Goal: Task Accomplishment & Management: Manage account settings

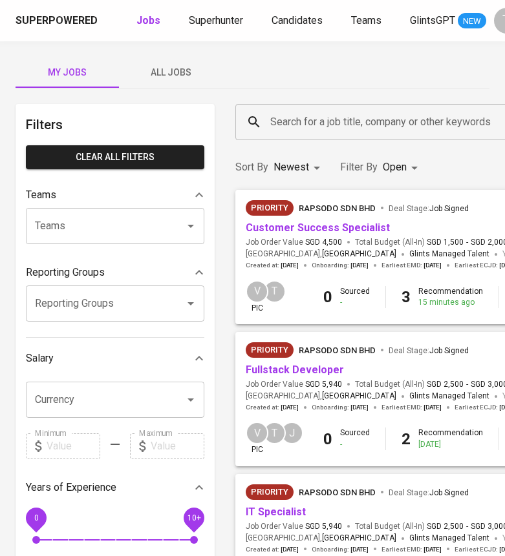
scroll to position [398, 227]
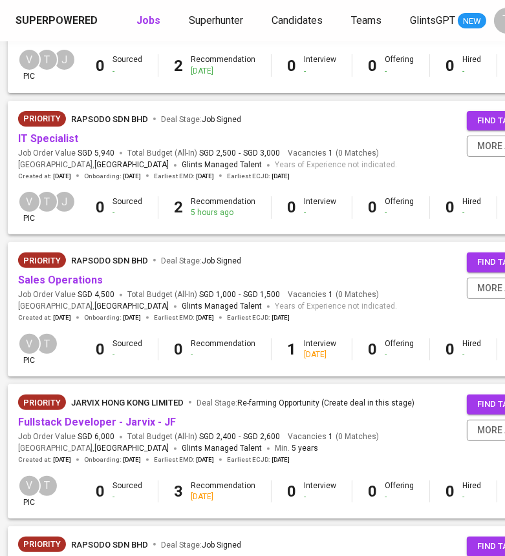
click at [79, 278] on link "Sales Operations" at bounding box center [60, 280] width 85 height 12
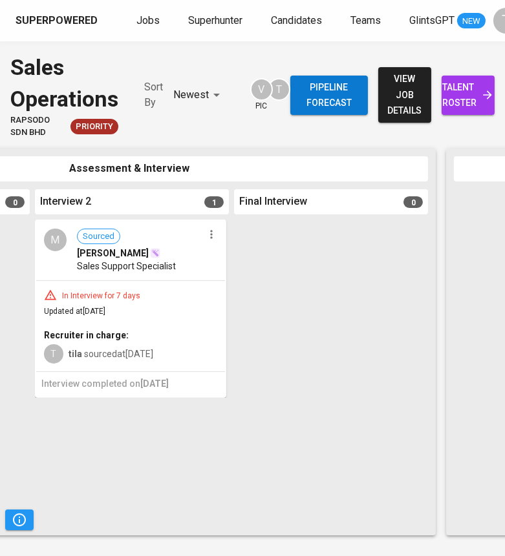
scroll to position [0, 622]
click at [214, 235] on icon "button" at bounding box center [210, 234] width 13 height 13
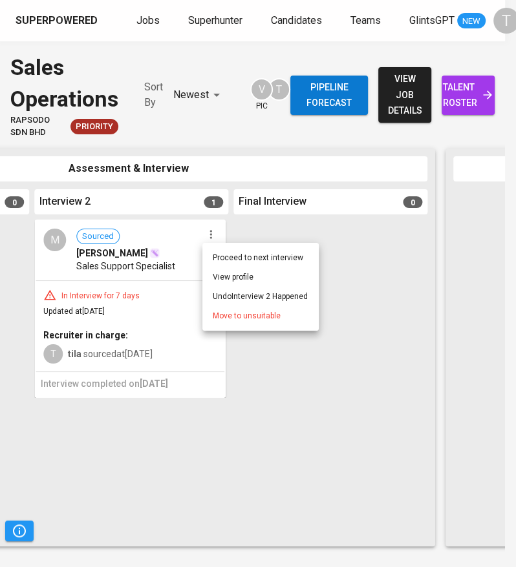
click at [253, 256] on li "Proceed to next interview" at bounding box center [260, 257] width 116 height 19
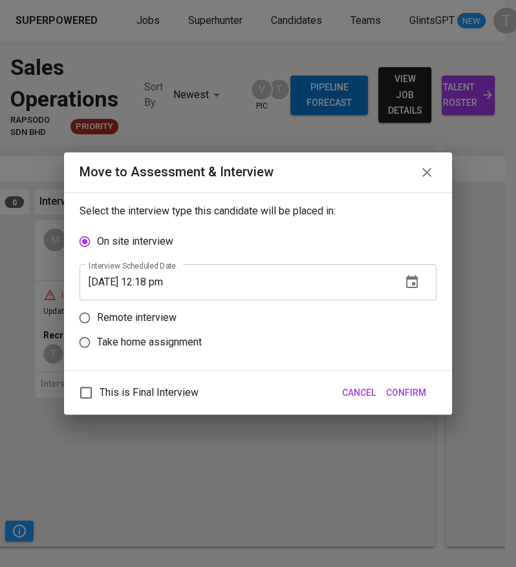
click at [164, 315] on p "Remote interview" at bounding box center [136, 318] width 79 height 16
click at [97, 315] on input "Remote interview" at bounding box center [84, 318] width 25 height 25
radio input "true"
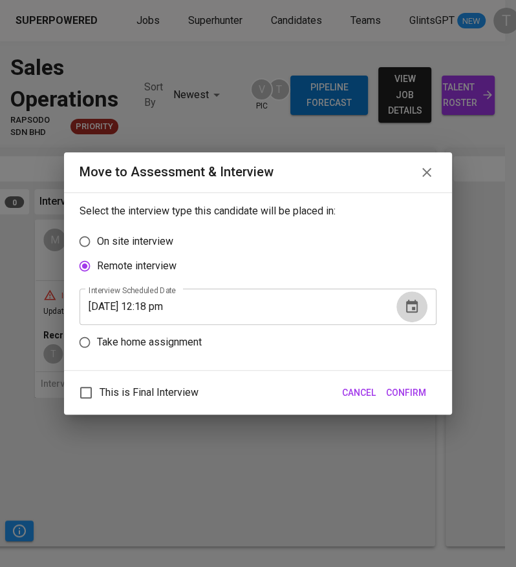
click at [411, 308] on icon "button" at bounding box center [412, 307] width 16 height 16
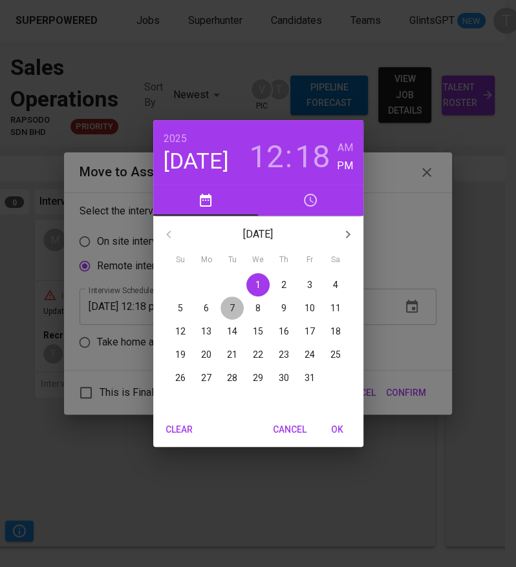
click at [237, 302] on span "7" at bounding box center [231, 308] width 23 height 13
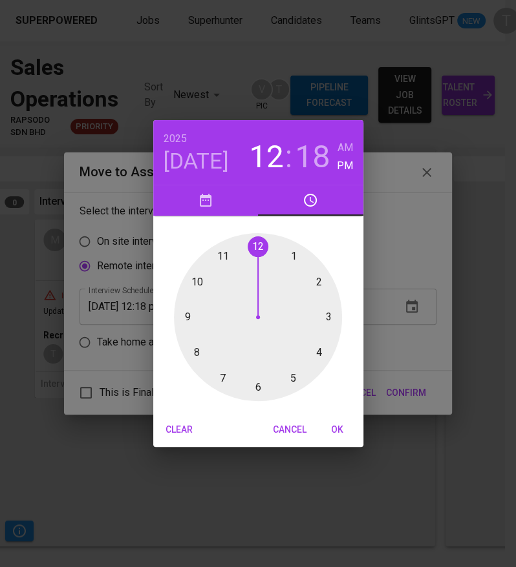
click at [185, 320] on div at bounding box center [258, 317] width 168 height 168
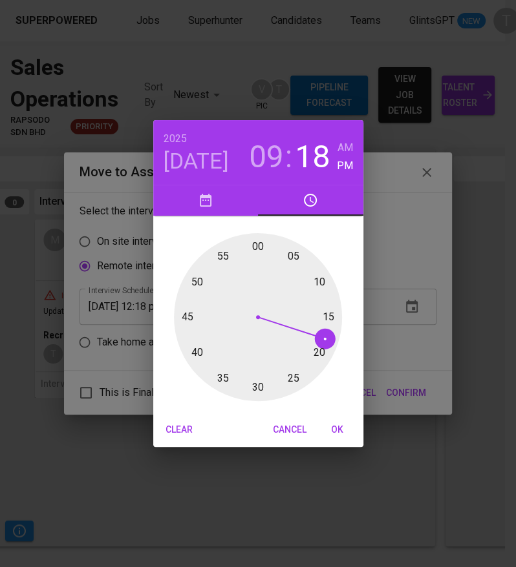
click at [256, 247] on div at bounding box center [258, 317] width 168 height 168
type input "[DATE] 09:00 pm"
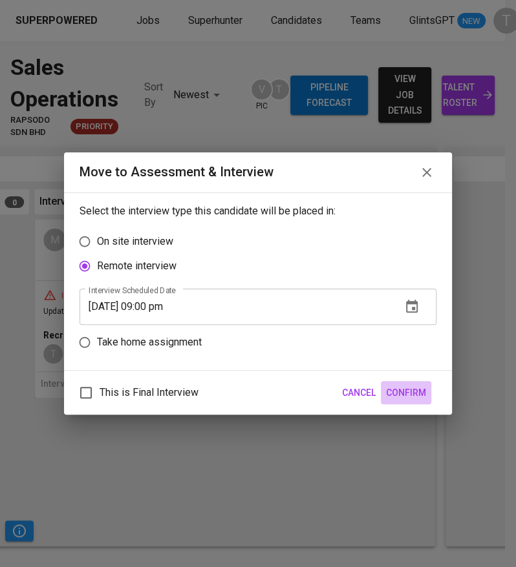
click at [401, 392] on span "Confirm" at bounding box center [406, 393] width 40 height 16
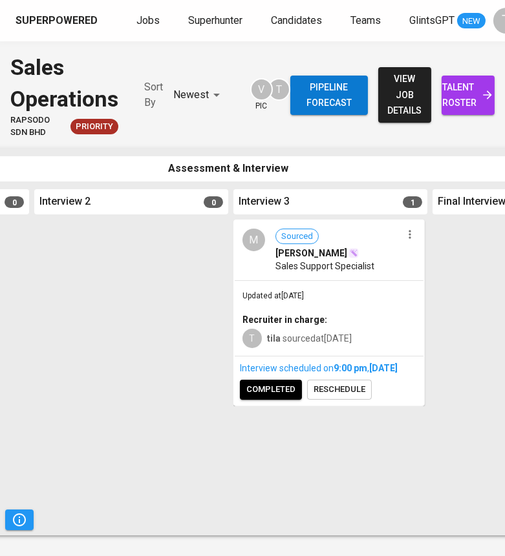
scroll to position [0, 621]
click at [143, 19] on span "Jobs" at bounding box center [147, 20] width 23 height 12
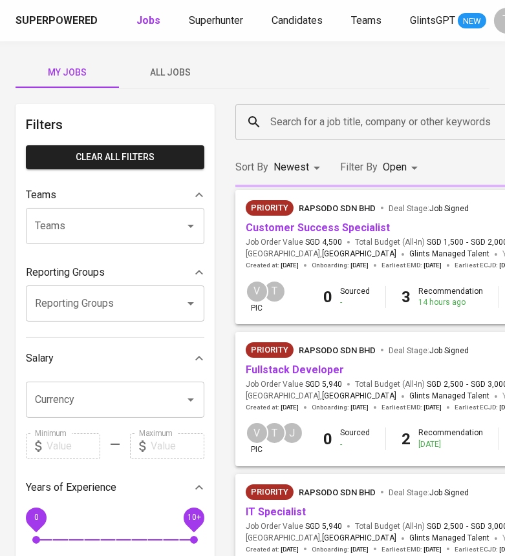
click at [140, 21] on b "Jobs" at bounding box center [148, 20] width 24 height 12
type input "OPEN"
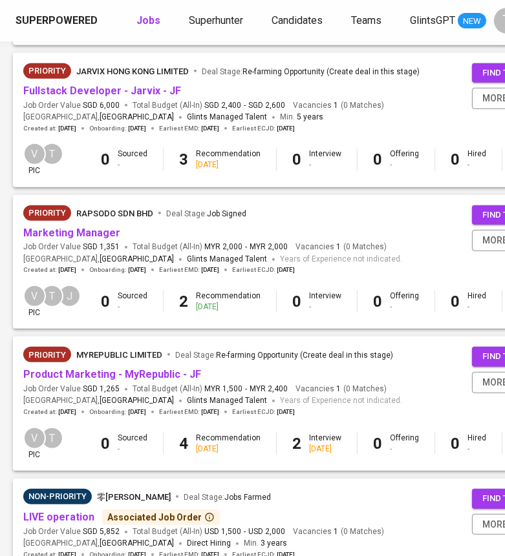
scroll to position [718, 222]
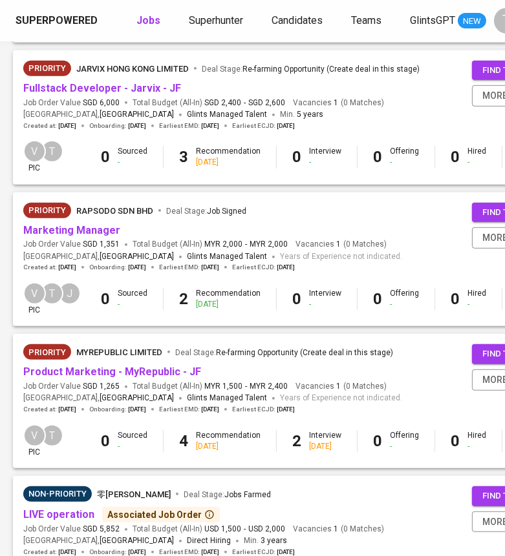
click at [152, 369] on link "Product Marketing - MyRepublic - JF" at bounding box center [112, 372] width 178 height 12
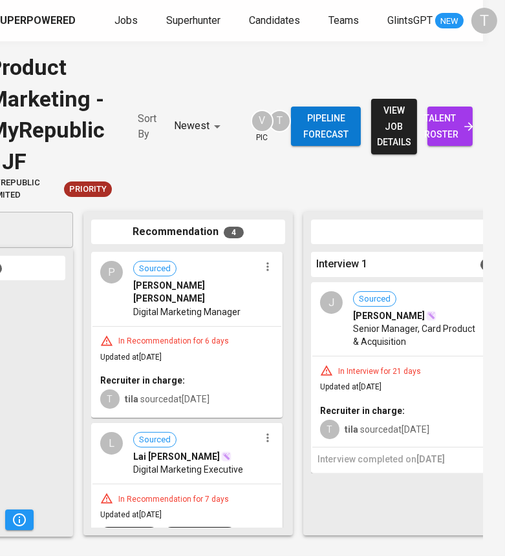
scroll to position [0, 130]
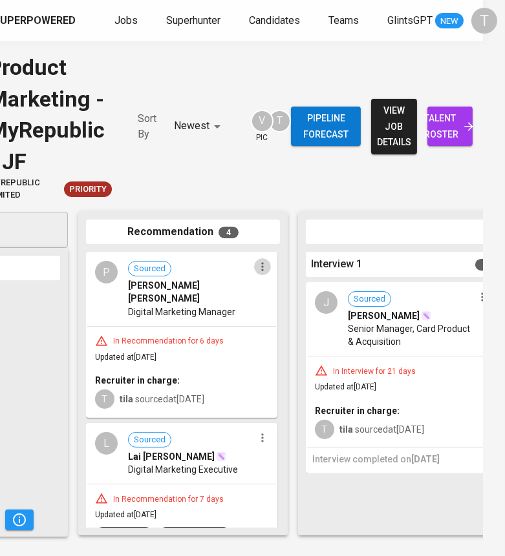
click at [261, 263] on icon "button" at bounding box center [262, 267] width 2 height 8
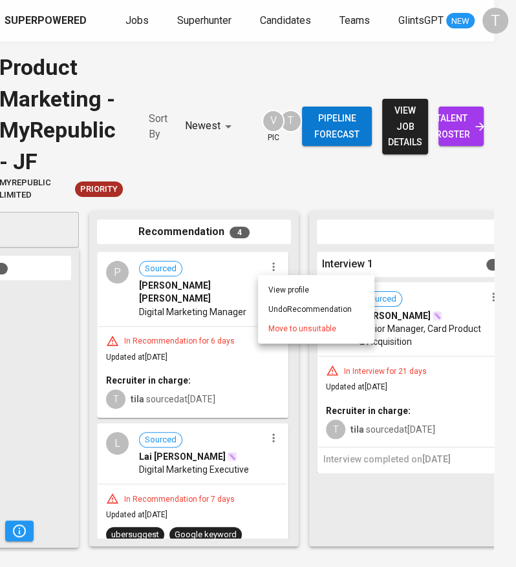
click at [202, 289] on div at bounding box center [258, 283] width 516 height 567
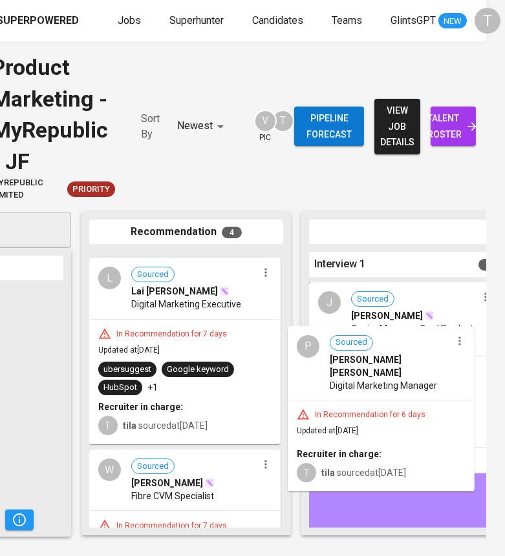
drag, startPoint x: 193, startPoint y: 302, endPoint x: 392, endPoint y: 377, distance: 212.6
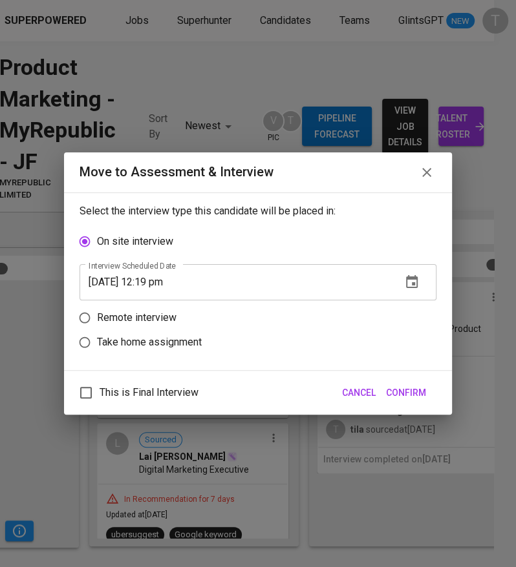
click at [133, 318] on p "Remote interview" at bounding box center [136, 318] width 79 height 16
click at [97, 318] on input "Remote interview" at bounding box center [84, 318] width 25 height 25
radio input "true"
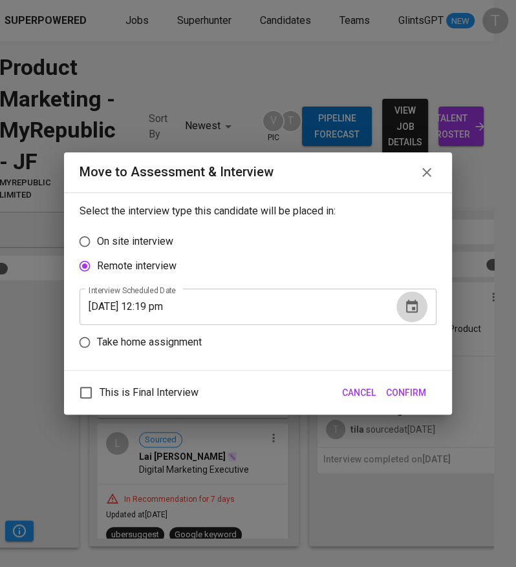
click at [415, 311] on icon "button" at bounding box center [412, 306] width 12 height 13
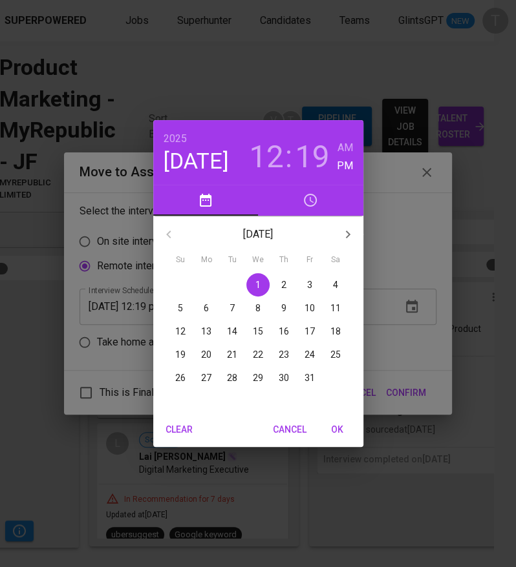
click at [317, 282] on span "3" at bounding box center [309, 284] width 23 height 13
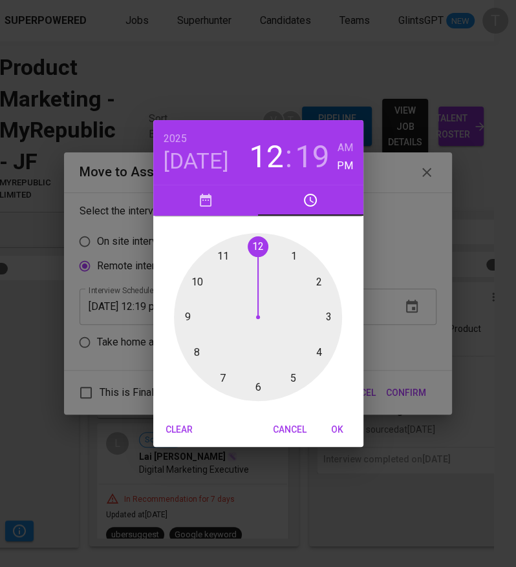
click at [254, 384] on div at bounding box center [258, 317] width 168 height 168
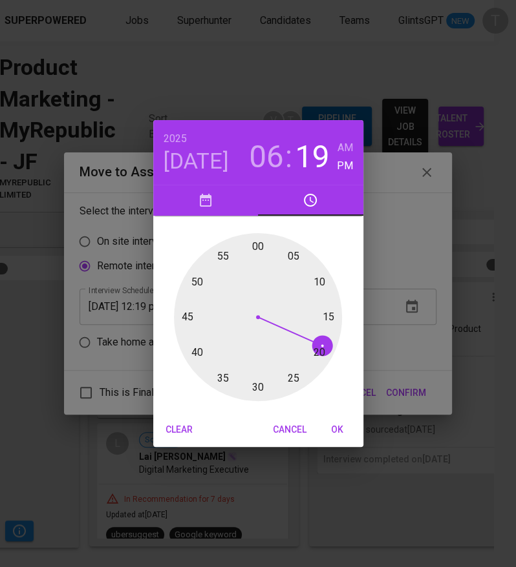
click at [260, 239] on div at bounding box center [258, 317] width 168 height 168
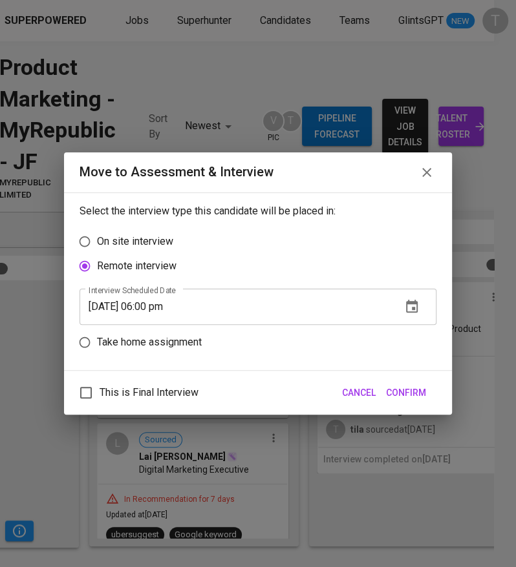
click at [408, 310] on icon "button" at bounding box center [412, 307] width 16 height 16
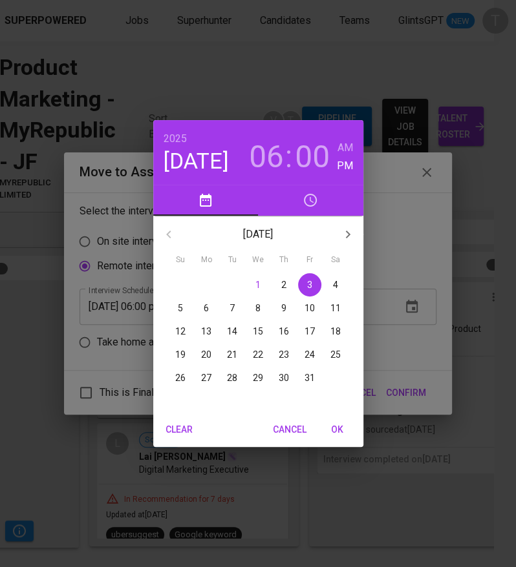
click at [307, 160] on h3 "00" at bounding box center [312, 157] width 35 height 36
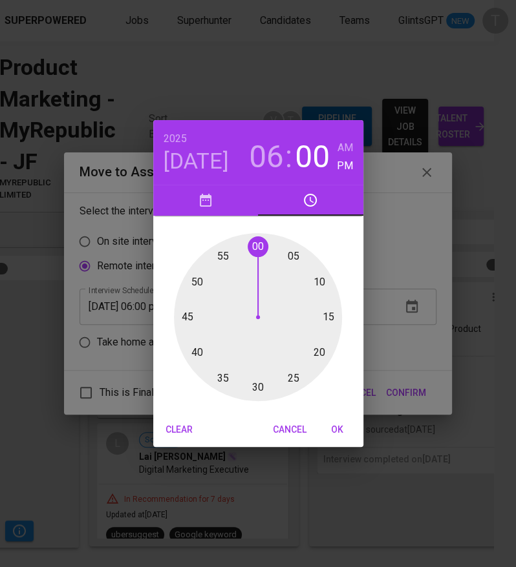
click at [257, 247] on div at bounding box center [258, 317] width 168 height 168
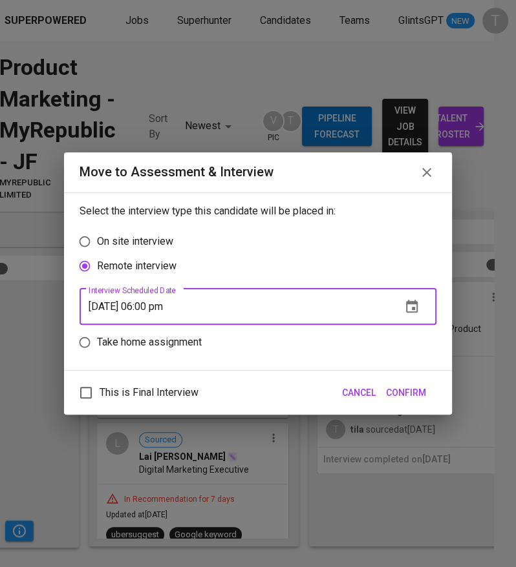
click at [152, 306] on input "[DATE] 06:00 pm" at bounding box center [234, 307] width 311 height 36
click at [171, 305] on input "[DATE] 01:23 0m" at bounding box center [234, 307] width 311 height 36
click at [184, 309] on input "[DATE] 01:23 0m" at bounding box center [234, 307] width 311 height 36
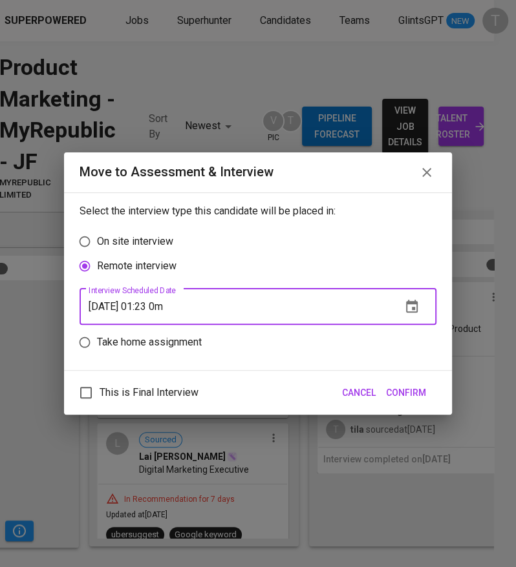
click at [417, 307] on icon "button" at bounding box center [412, 306] width 12 height 13
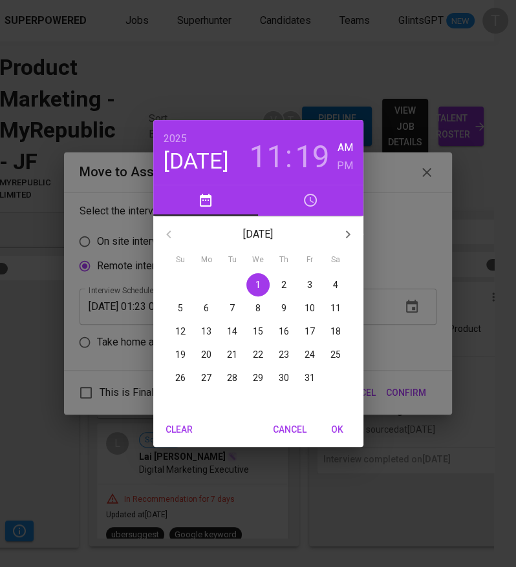
click at [271, 163] on h3 "11" at bounding box center [266, 157] width 35 height 36
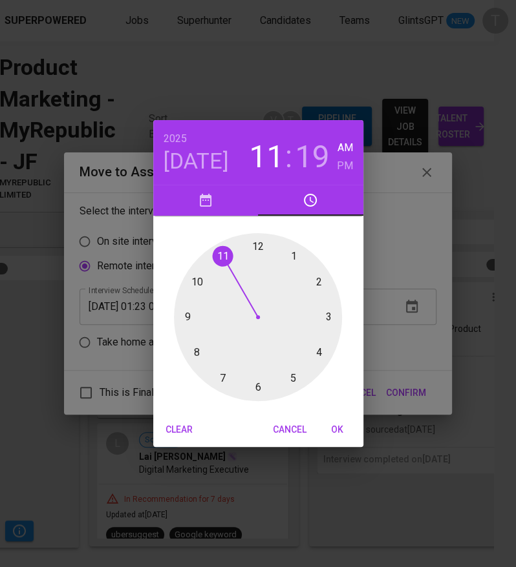
click at [257, 247] on div at bounding box center [258, 317] width 168 height 168
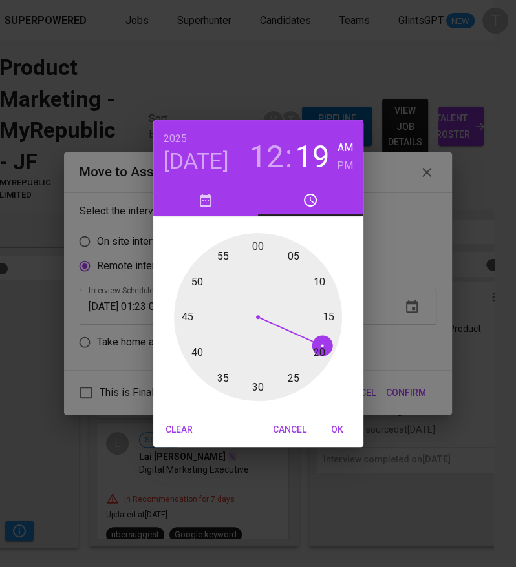
click at [256, 382] on div at bounding box center [258, 317] width 168 height 168
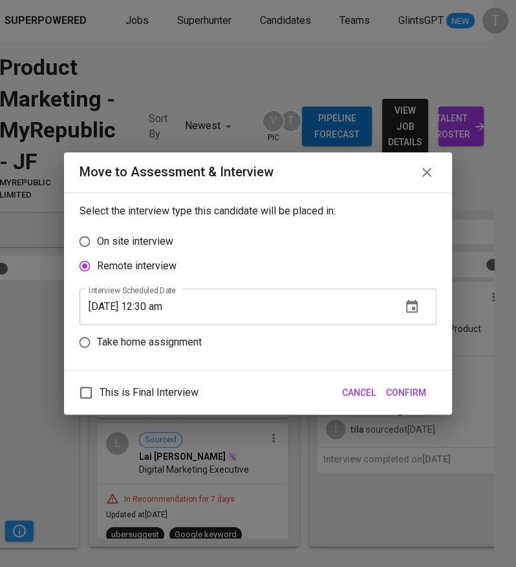
click at [405, 392] on span "Confirm" at bounding box center [406, 393] width 40 height 16
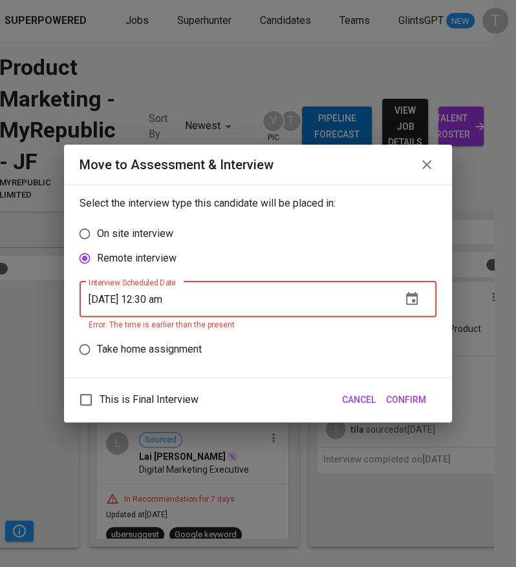
click at [178, 300] on input "[DATE] 12:30 am" at bounding box center [234, 299] width 311 height 36
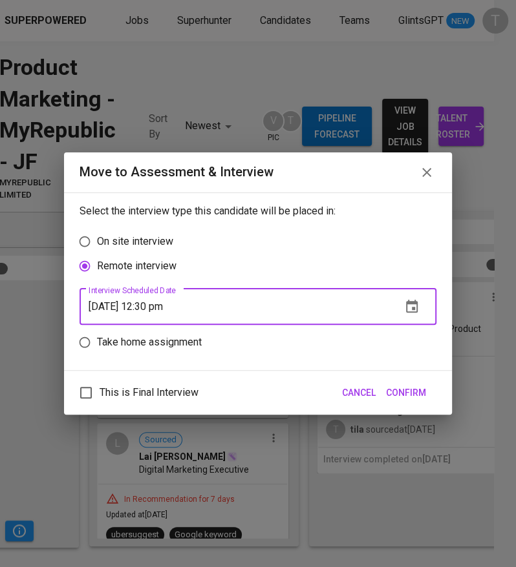
type input "[DATE] 12:30 pm"
click at [421, 397] on span "Confirm" at bounding box center [406, 393] width 40 height 16
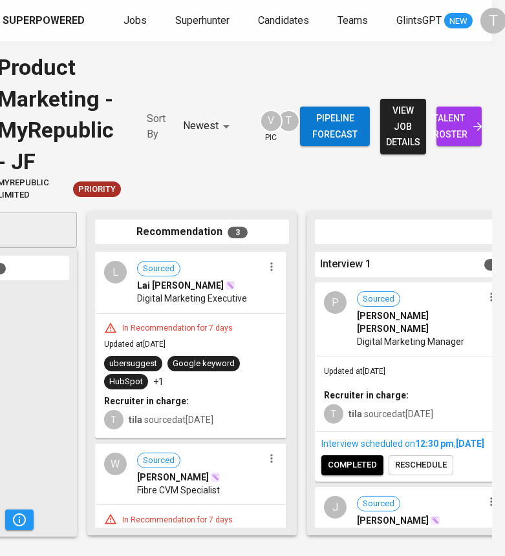
scroll to position [0, 128]
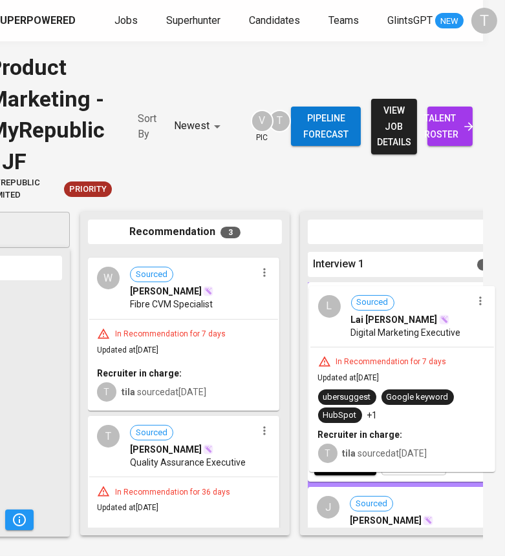
drag, startPoint x: 244, startPoint y: 340, endPoint x: 462, endPoint y: 377, distance: 221.4
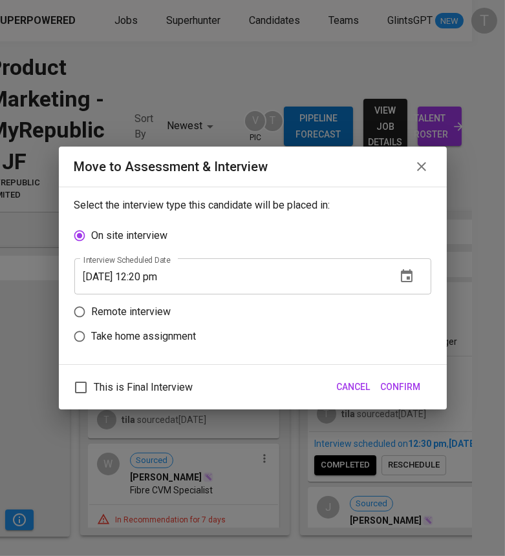
scroll to position [0, 13]
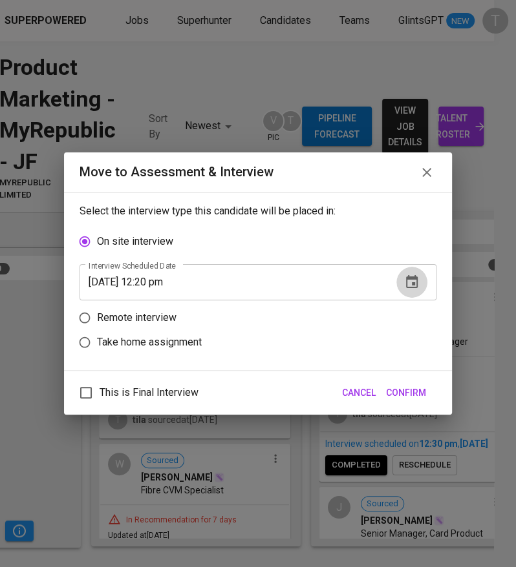
click at [417, 282] on icon "button" at bounding box center [412, 283] width 16 height 16
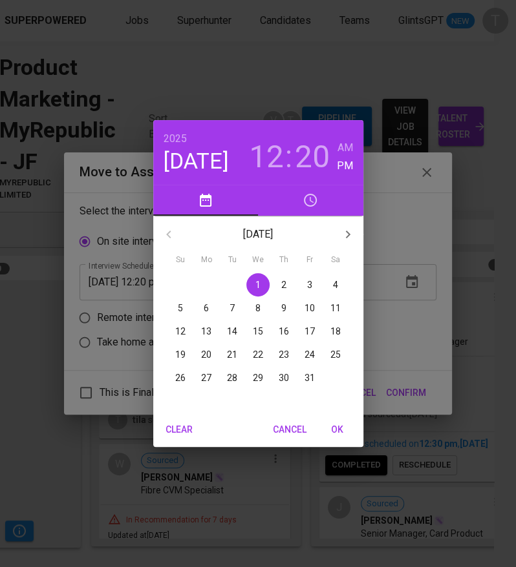
click at [310, 283] on p "3" at bounding box center [309, 284] width 5 height 13
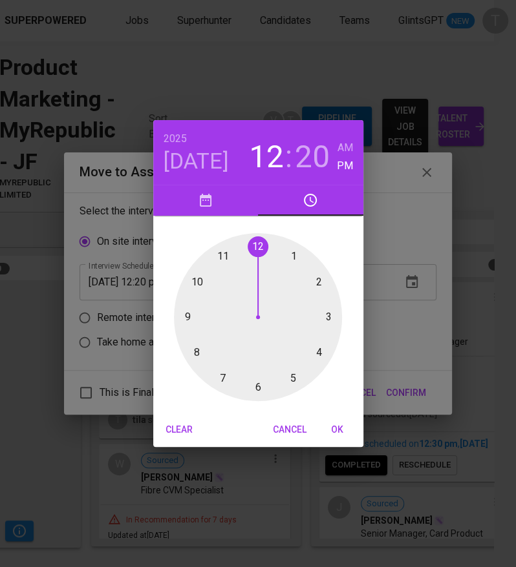
click at [198, 278] on div at bounding box center [258, 317] width 168 height 168
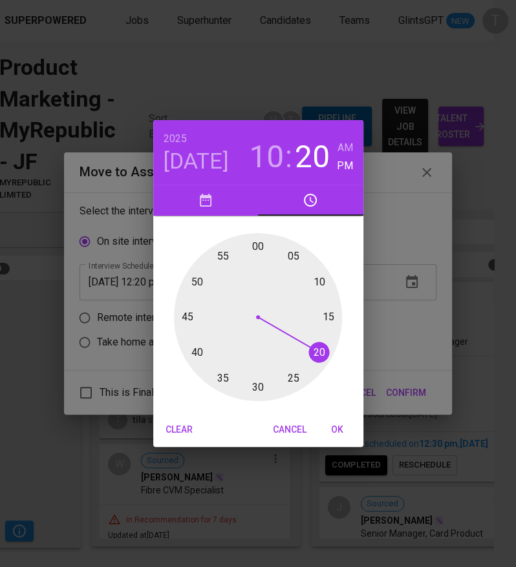
click at [256, 390] on div at bounding box center [258, 317] width 168 height 168
type input "[DATE] 10:30 pm"
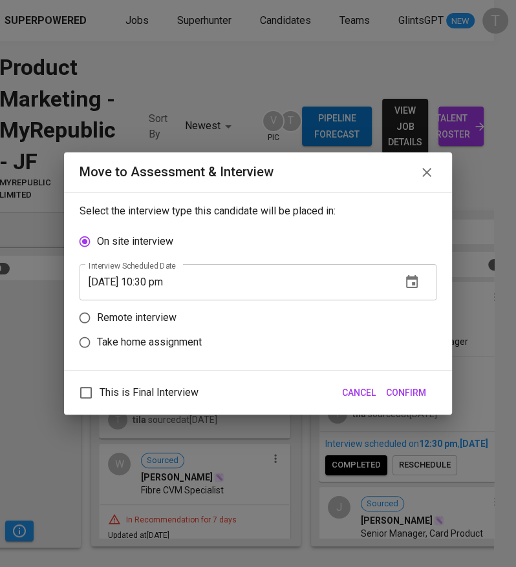
click at [163, 317] on p "Remote interview" at bounding box center [136, 318] width 79 height 16
click at [97, 317] on input "Remote interview" at bounding box center [84, 318] width 25 height 25
radio input "true"
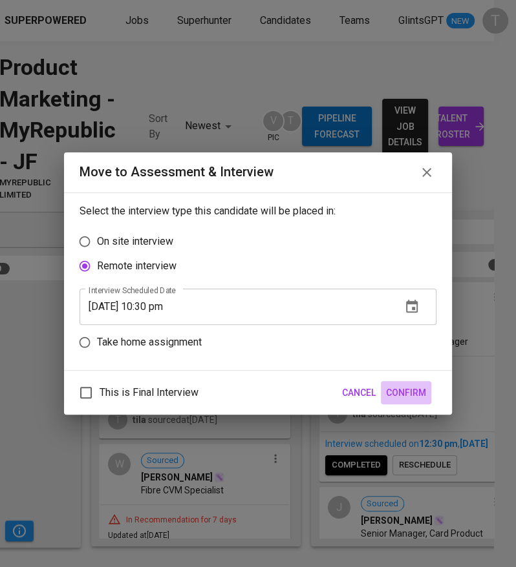
click at [406, 388] on span "Confirm" at bounding box center [406, 393] width 40 height 16
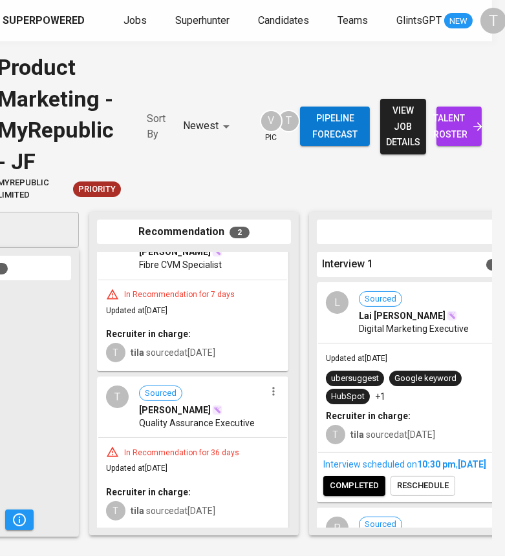
scroll to position [0, 0]
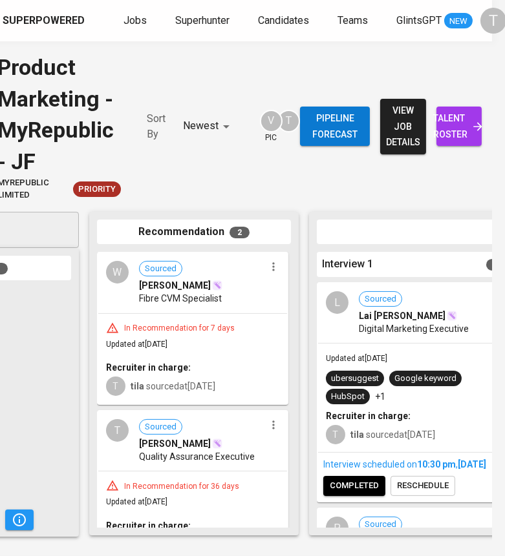
click at [268, 423] on icon "button" at bounding box center [273, 425] width 13 height 13
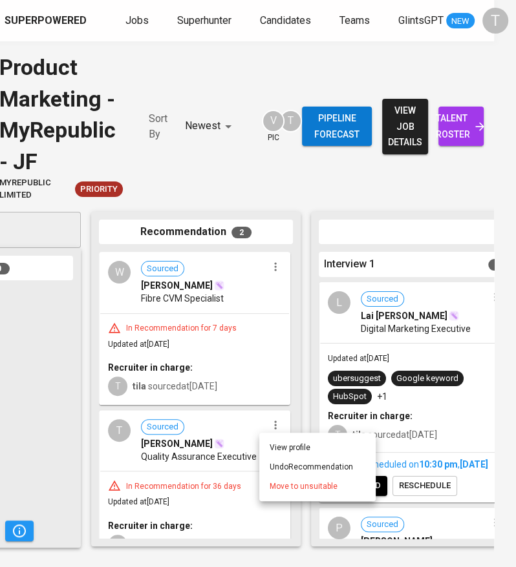
click at [277, 488] on span "Move to unsuitable" at bounding box center [303, 487] width 68 height 12
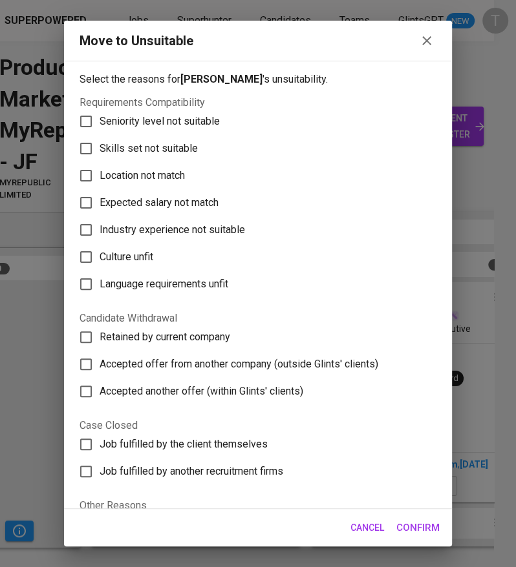
click at [158, 193] on label "Expected salary not match" at bounding box center [248, 202] width 353 height 27
click at [99, 193] on input "Expected salary not match" at bounding box center [85, 202] width 27 height 27
checkbox input "true"
click at [170, 123] on span "Seniority level not suitable" at bounding box center [159, 122] width 120 height 16
click at [99, 123] on input "Seniority level not suitable" at bounding box center [85, 121] width 27 height 27
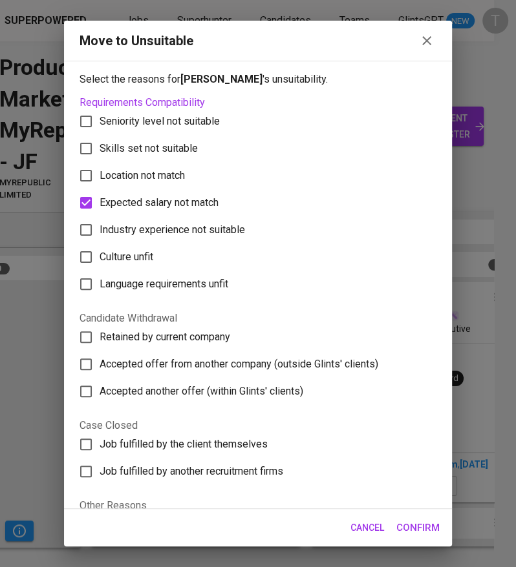
checkbox input "true"
click at [180, 207] on span "Expected salary not match" at bounding box center [158, 203] width 119 height 16
click at [99, 207] on input "Expected salary not match" at bounding box center [85, 202] width 27 height 27
checkbox input "false"
click at [427, 527] on span "Confirm" at bounding box center [417, 527] width 43 height 17
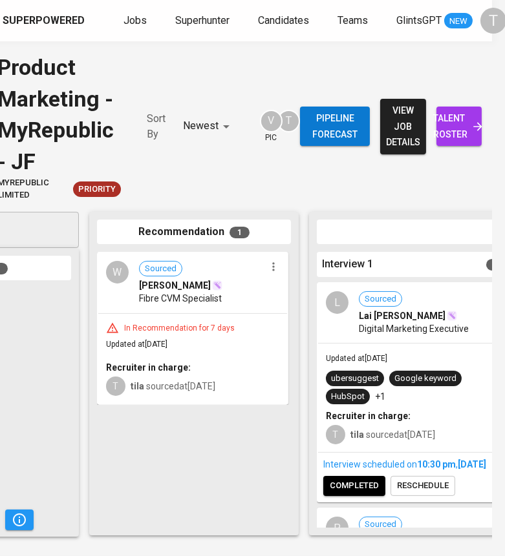
click at [271, 264] on icon "button" at bounding box center [273, 266] width 13 height 13
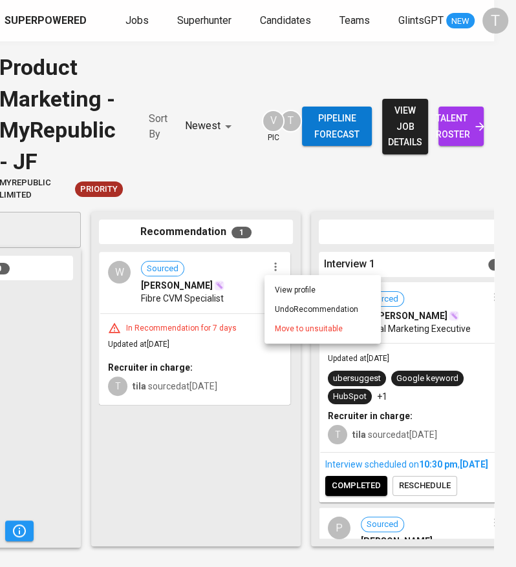
click at [231, 305] on div at bounding box center [258, 283] width 516 height 567
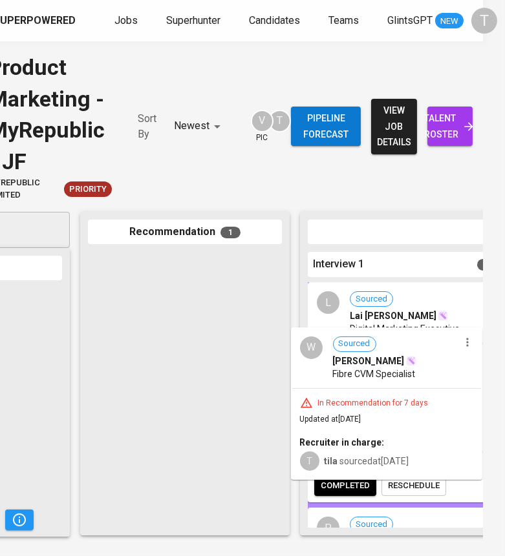
drag, startPoint x: 231, startPoint y: 305, endPoint x: 441, endPoint y: 386, distance: 225.8
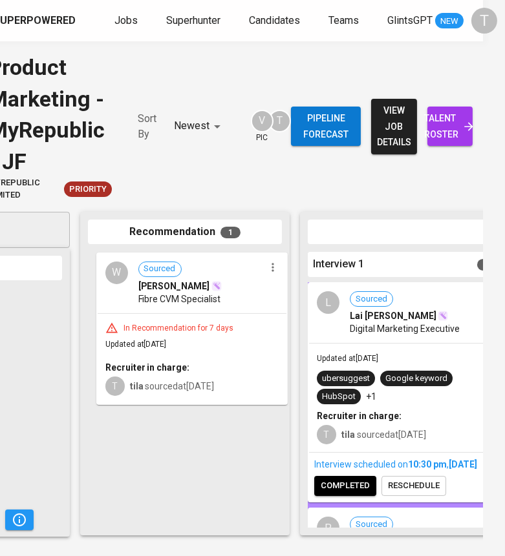
scroll to position [0, 13]
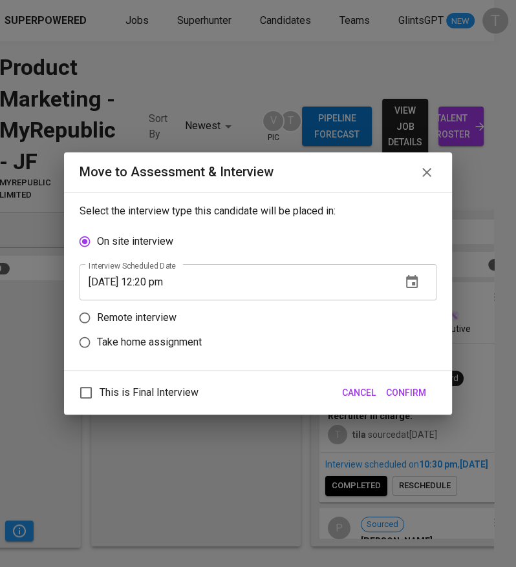
click at [127, 318] on p "Remote interview" at bounding box center [136, 318] width 79 height 16
click at [97, 318] on input "Remote interview" at bounding box center [84, 318] width 25 height 25
radio input "true"
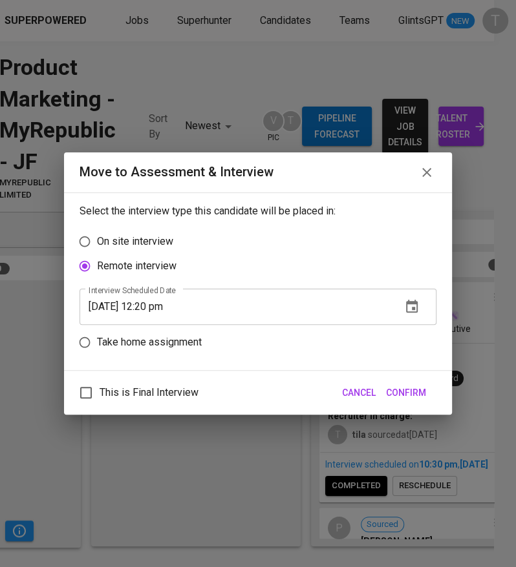
click at [412, 300] on icon "button" at bounding box center [412, 307] width 16 height 16
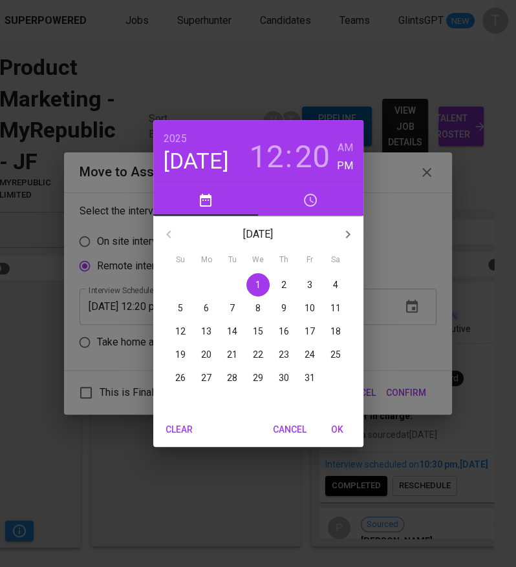
click at [308, 280] on p "3" at bounding box center [309, 284] width 5 height 13
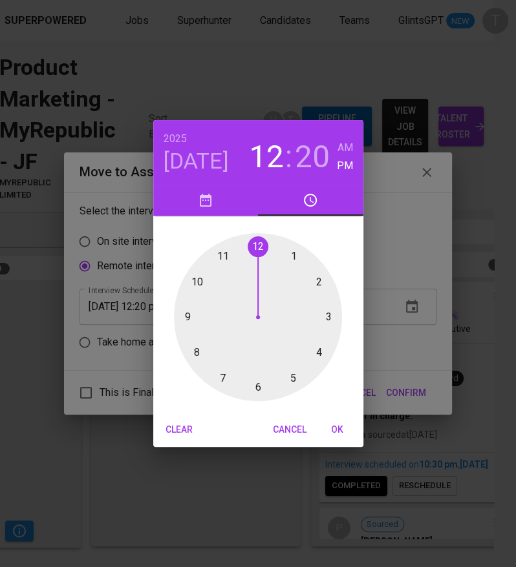
click at [228, 252] on div at bounding box center [258, 317] width 168 height 168
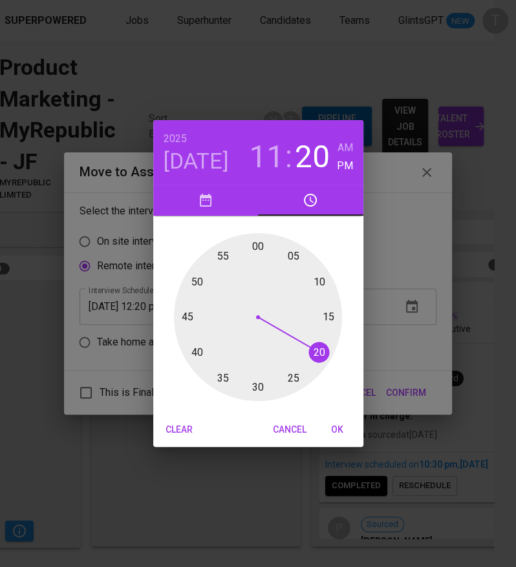
click at [256, 381] on div at bounding box center [258, 317] width 168 height 168
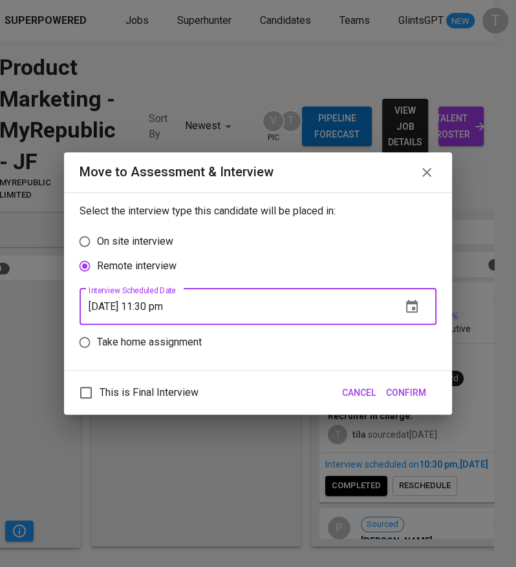
click at [178, 307] on input "[DATE] 11:30 pm" at bounding box center [234, 307] width 311 height 36
type input "[DATE] 11:30 am"
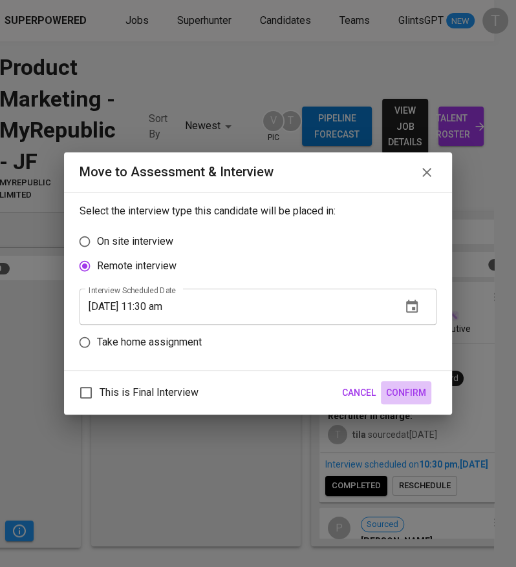
click at [399, 386] on span "Confirm" at bounding box center [406, 393] width 40 height 16
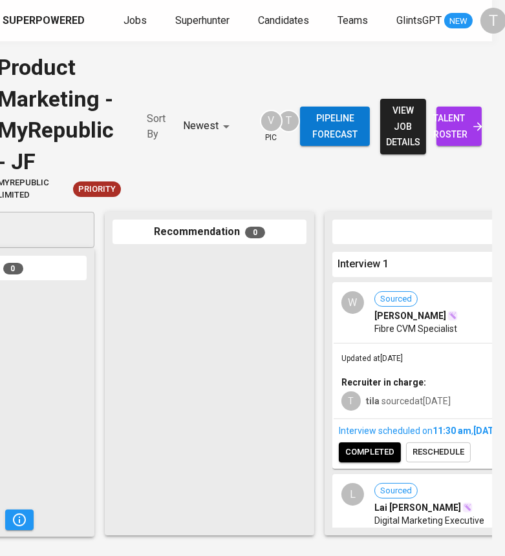
scroll to position [0, 0]
